Goal: Information Seeking & Learning: Learn about a topic

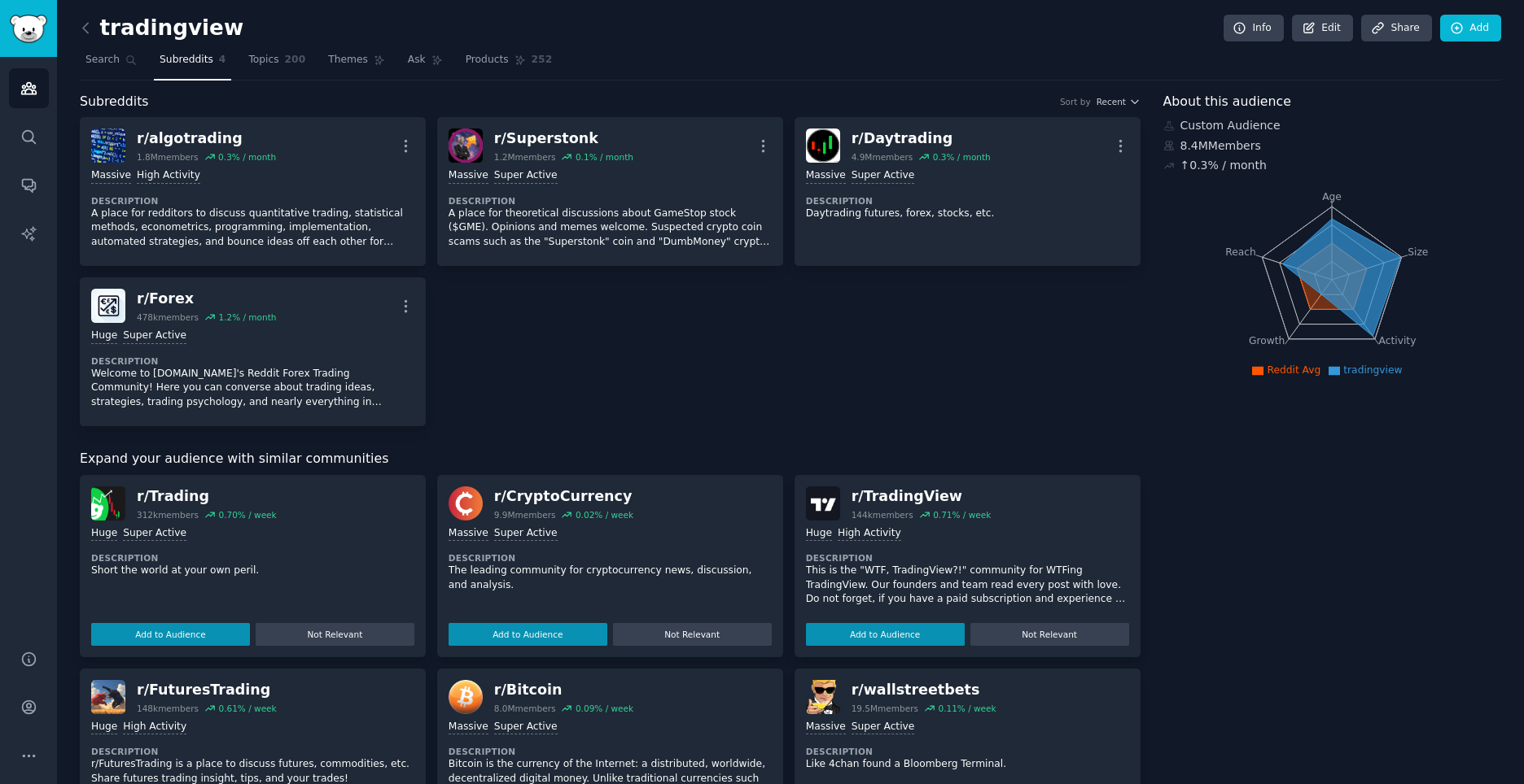
click at [783, 120] on div "r/ algotrading 1.8M members 0.3 % / month More Massive High Activity Descriptio…" at bounding box center [610, 271] width 1061 height 309
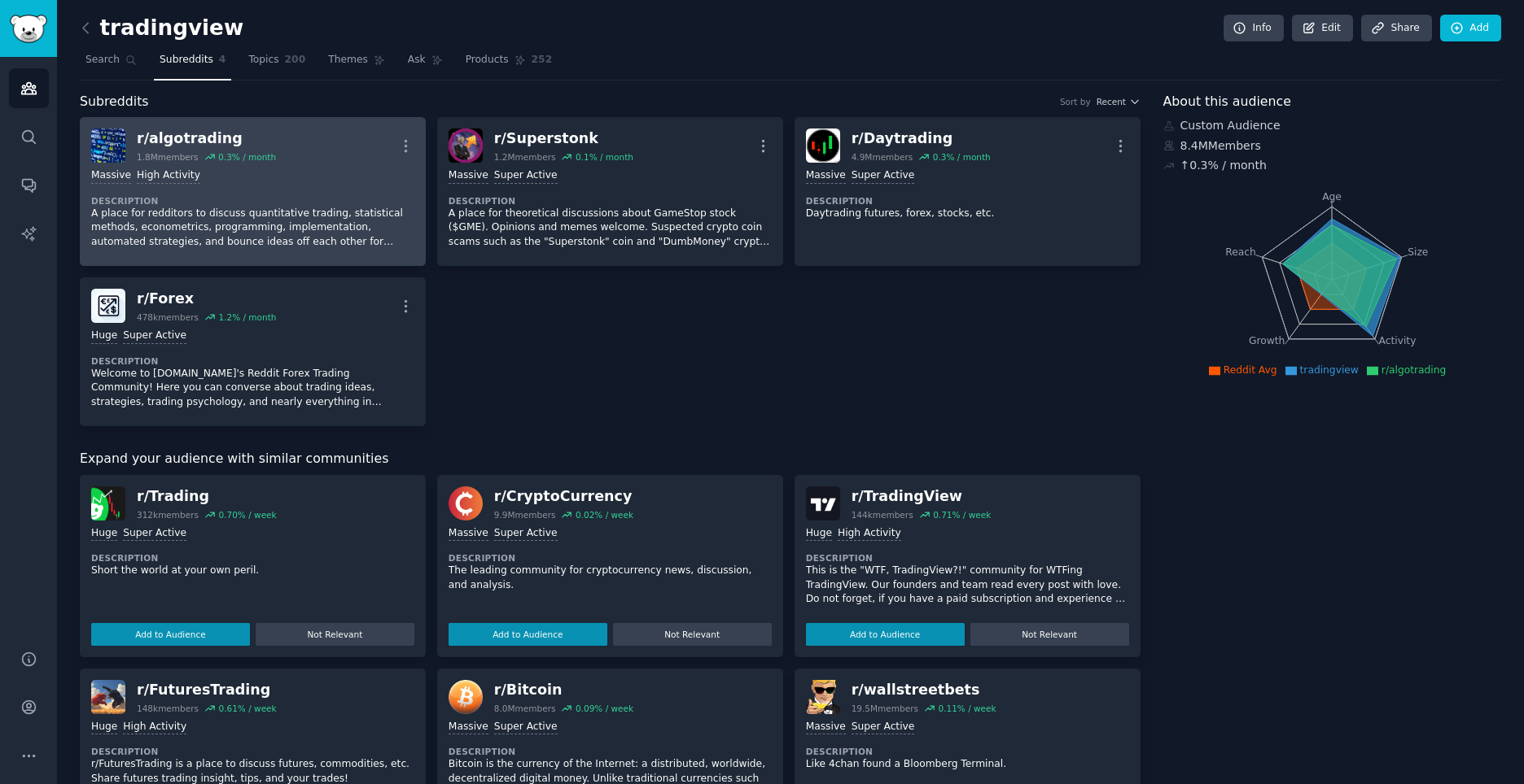
click at [183, 140] on div "r/ algotrading" at bounding box center [206, 139] width 139 height 20
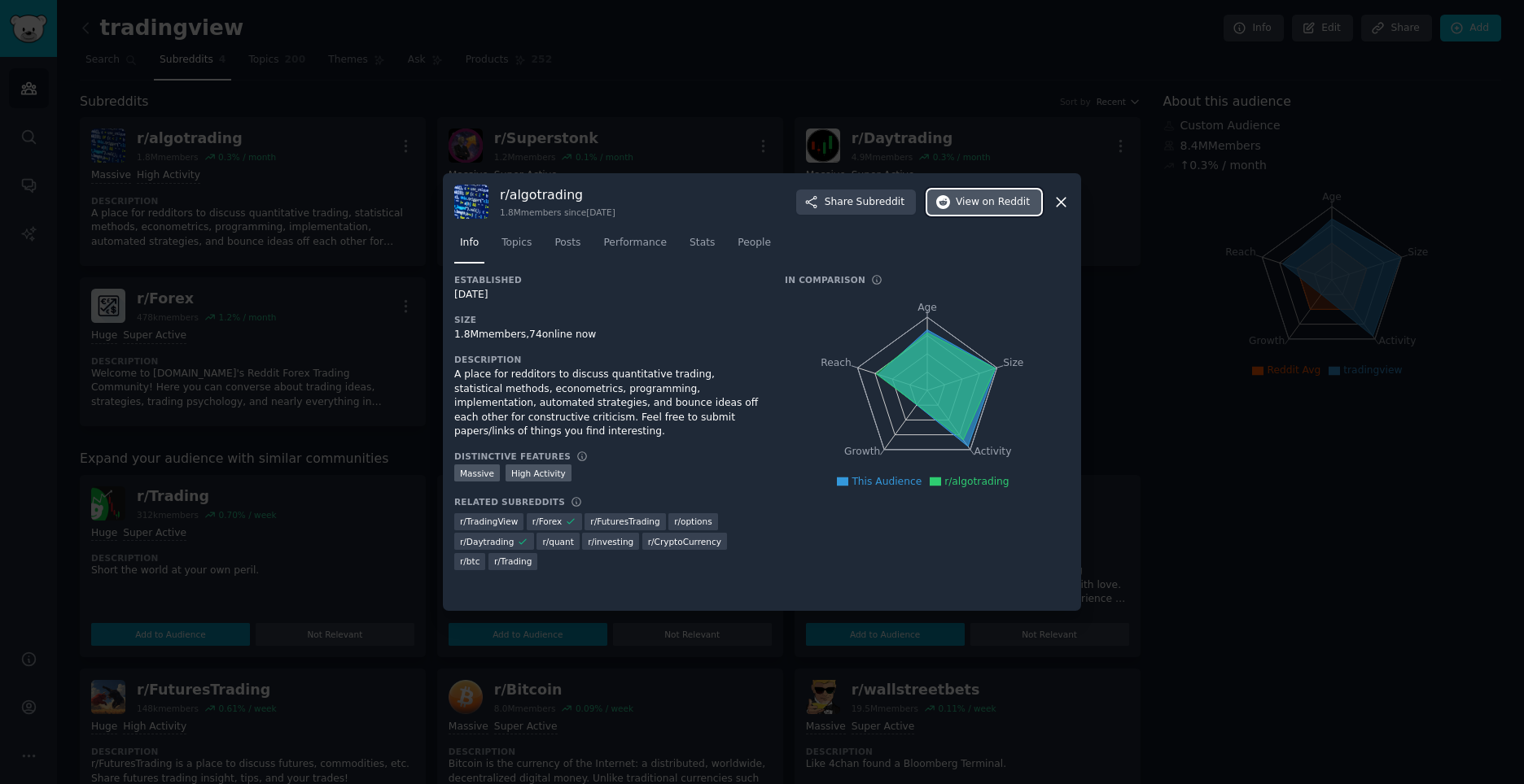
click at [980, 203] on span "View on Reddit" at bounding box center [992, 202] width 74 height 14
click at [1270, 431] on div at bounding box center [762, 392] width 1524 height 784
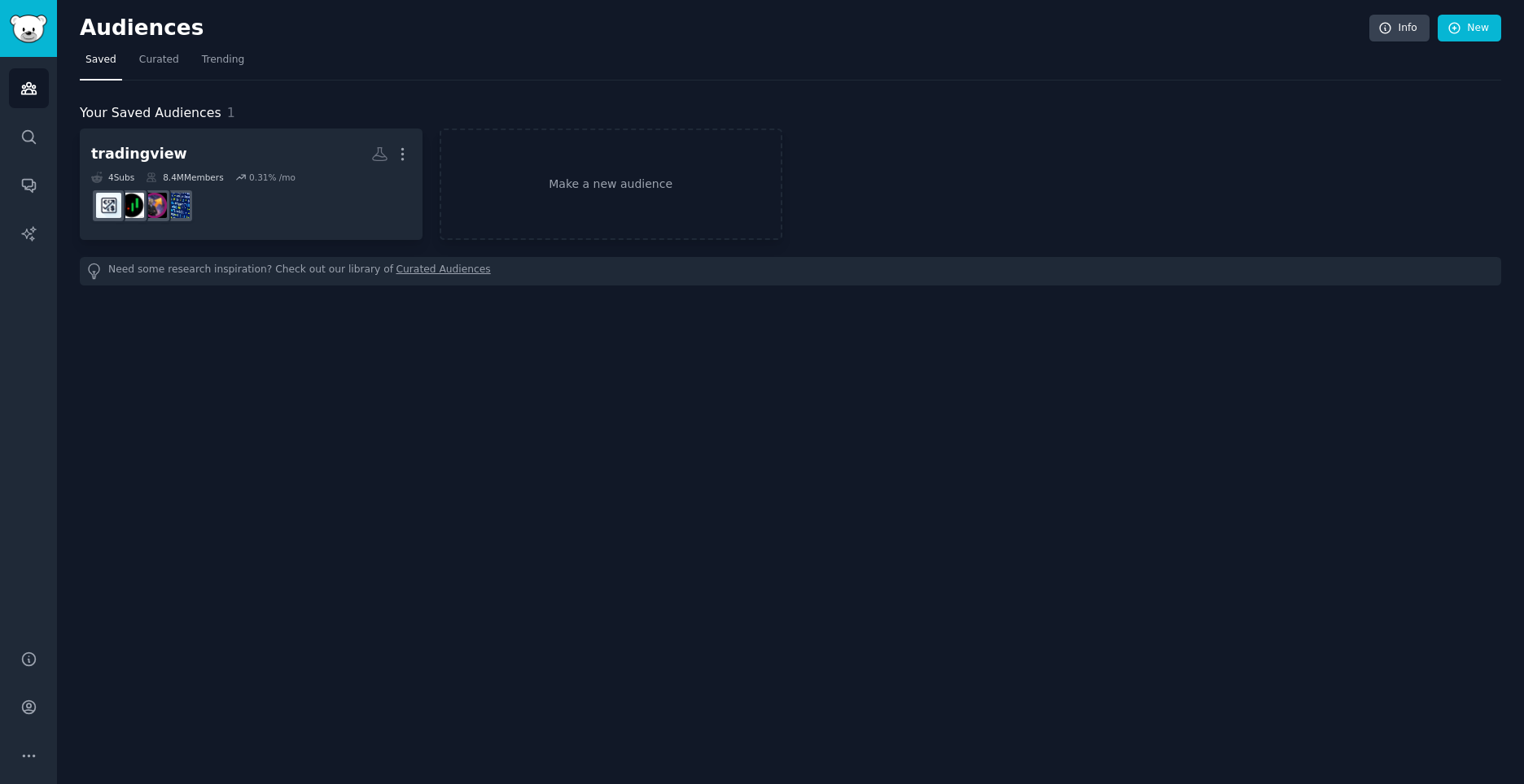
click at [983, 183] on div "tradingview More 4 Sub s 8.4M Members 0.31 % /mo Make a new audience" at bounding box center [790, 185] width 1421 height 112
click at [1036, 182] on div "tradingview More 4 Sub s 8.4M Members 0.31 % /mo Make a new audience" at bounding box center [790, 185] width 1421 height 112
